Goal: Transaction & Acquisition: Subscribe to service/newsletter

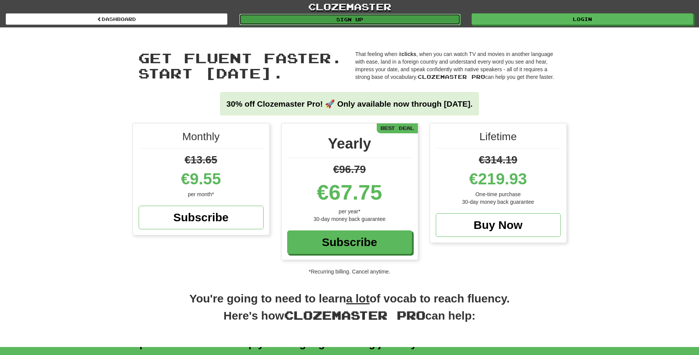
click at [368, 17] on link "Sign up" at bounding box center [350, 19] width 222 height 11
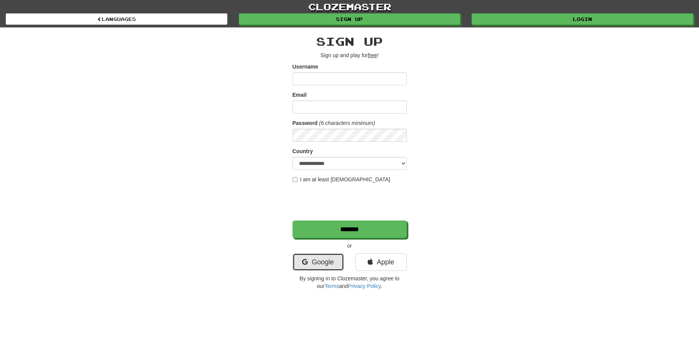
click at [329, 262] on link "Google" at bounding box center [317, 262] width 51 height 18
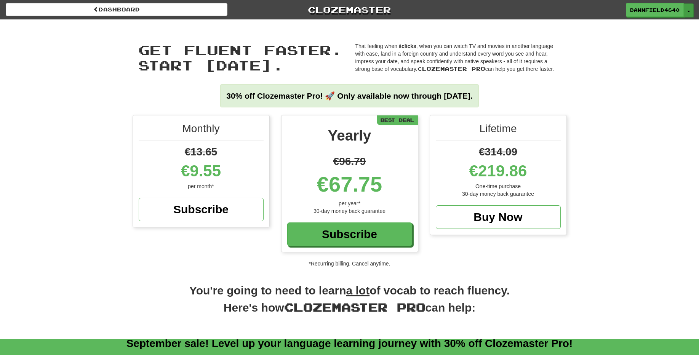
click at [688, 12] on span "button" at bounding box center [688, 12] width 3 height 2
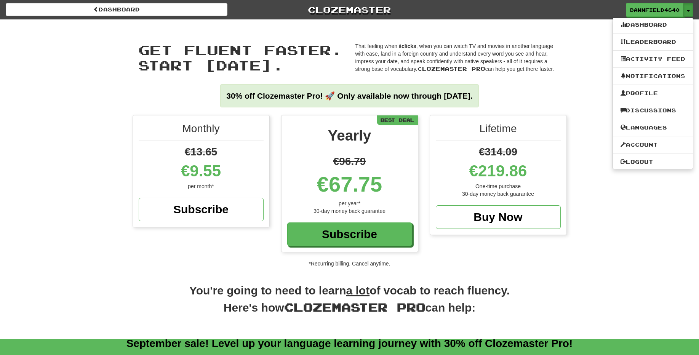
click at [578, 287] on div "You're going to need to learn a lot of vocab to reach fluency. Here's how Cloze…" at bounding box center [349, 310] width 699 height 56
